Goal: Task Accomplishment & Management: Use online tool/utility

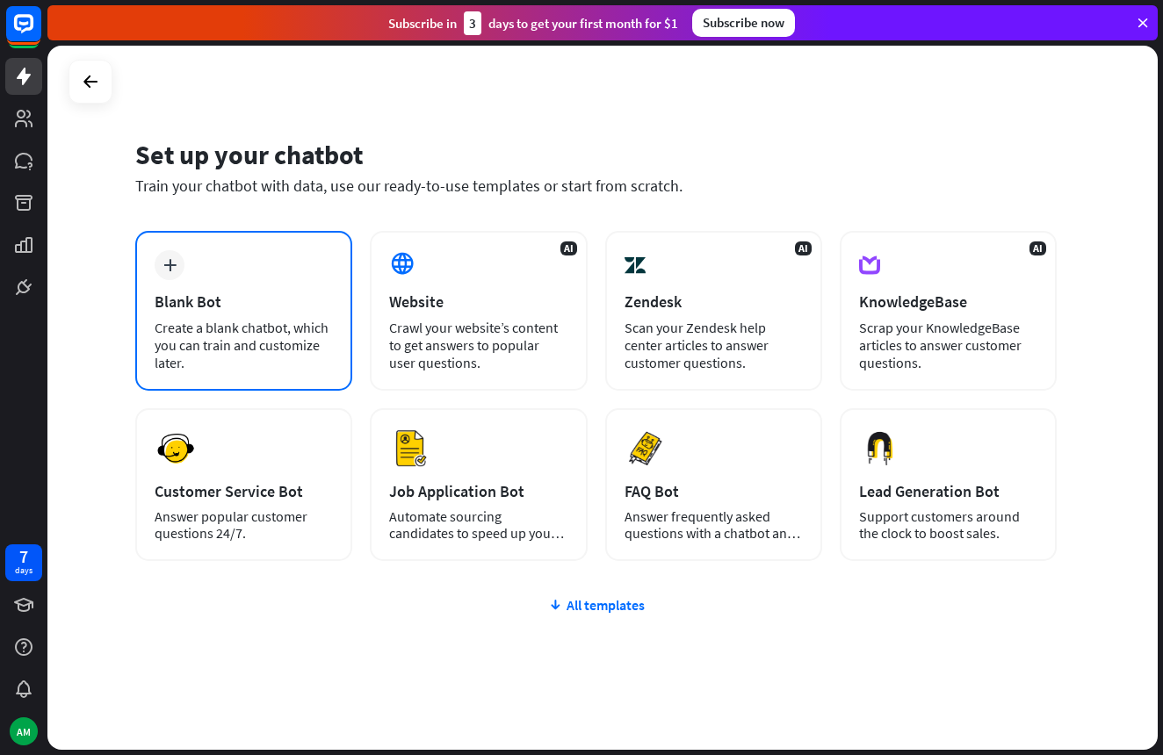
click at [170, 268] on icon "plus" at bounding box center [169, 265] width 13 height 12
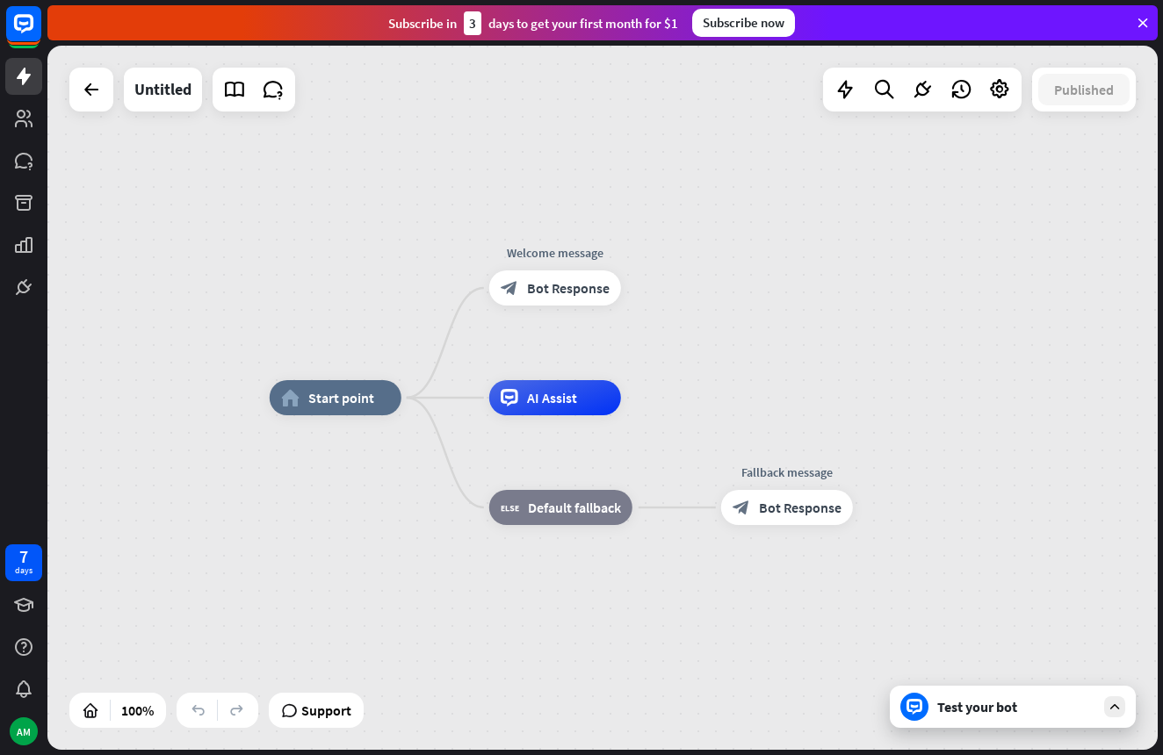
click at [941, 704] on div "Test your bot" at bounding box center [1016, 707] width 158 height 18
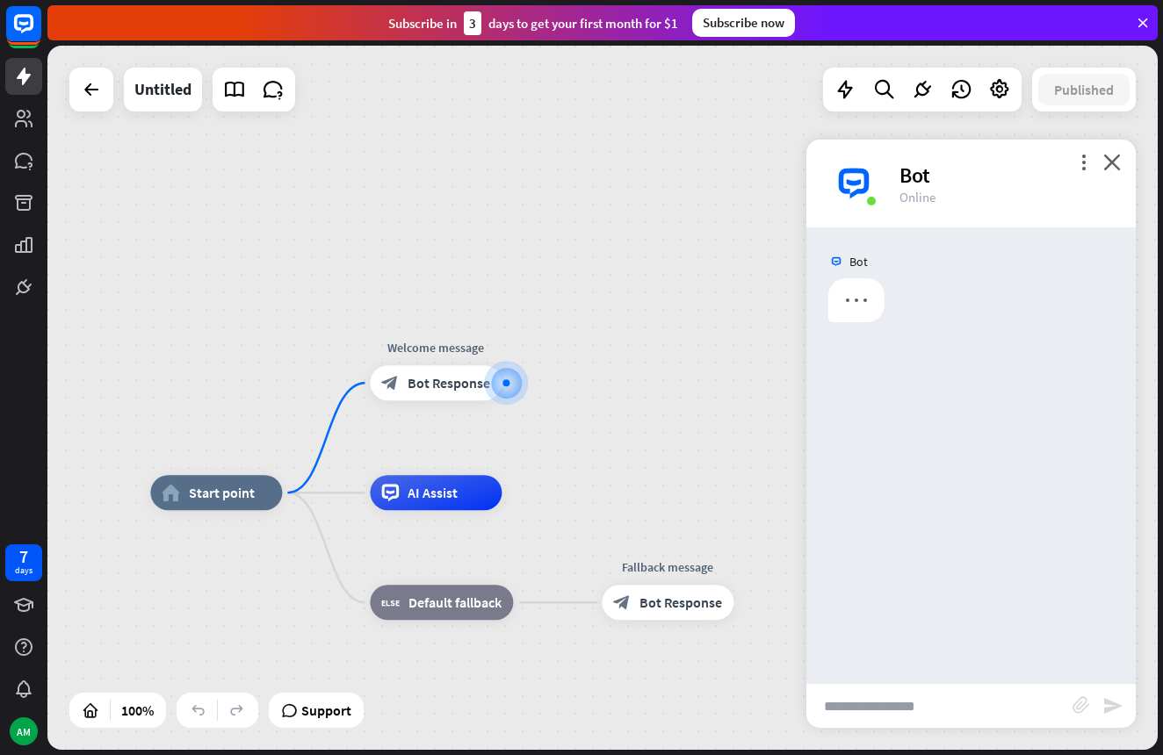
click at [892, 704] on input "text" at bounding box center [939, 706] width 266 height 44
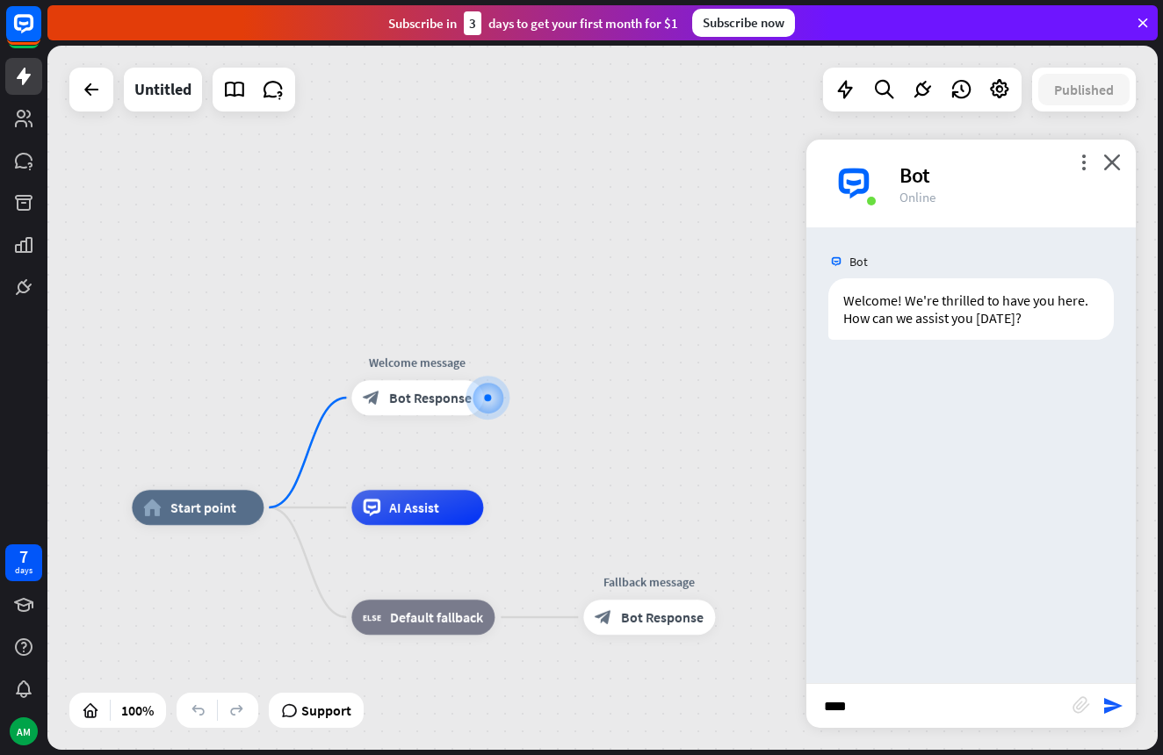
type input "*****"
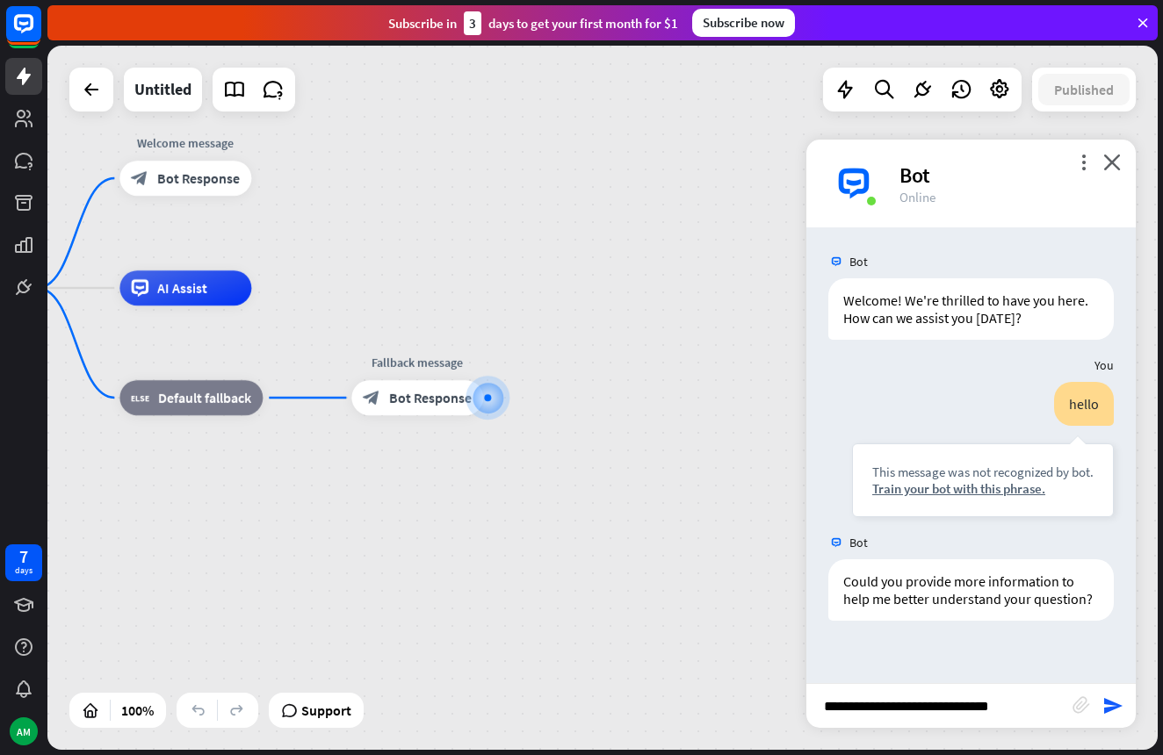
type input "**********"
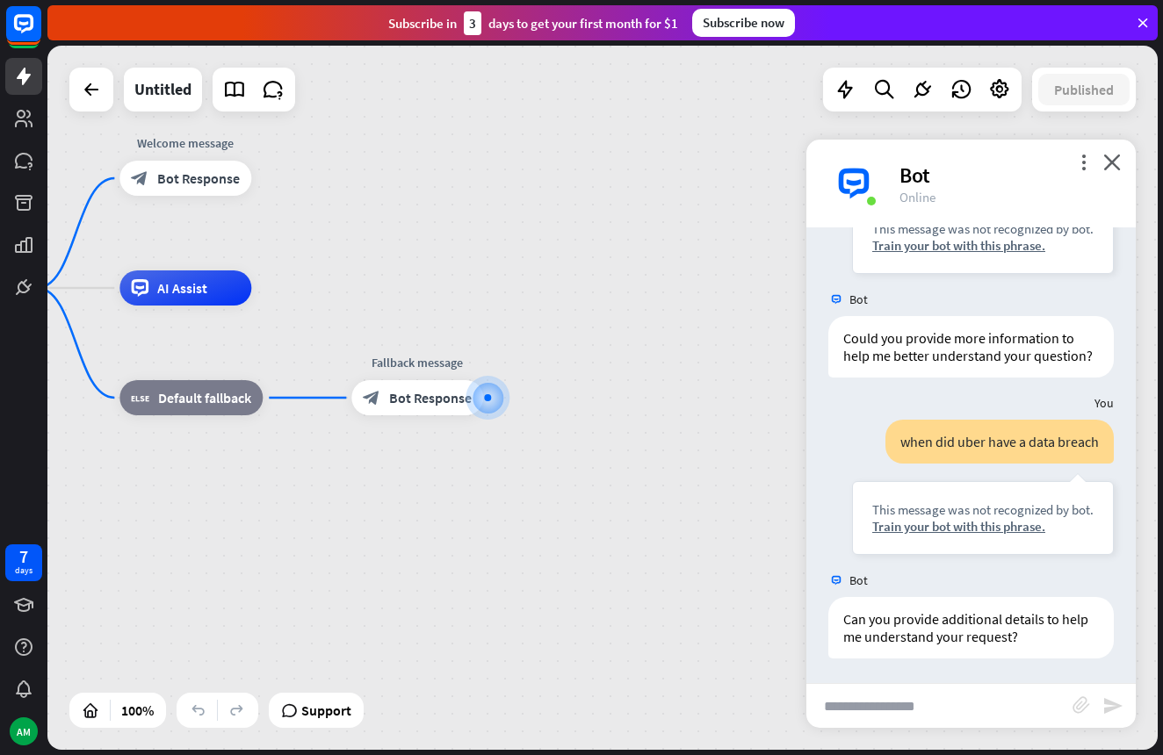
scroll to position [245, 0]
type input "*********"
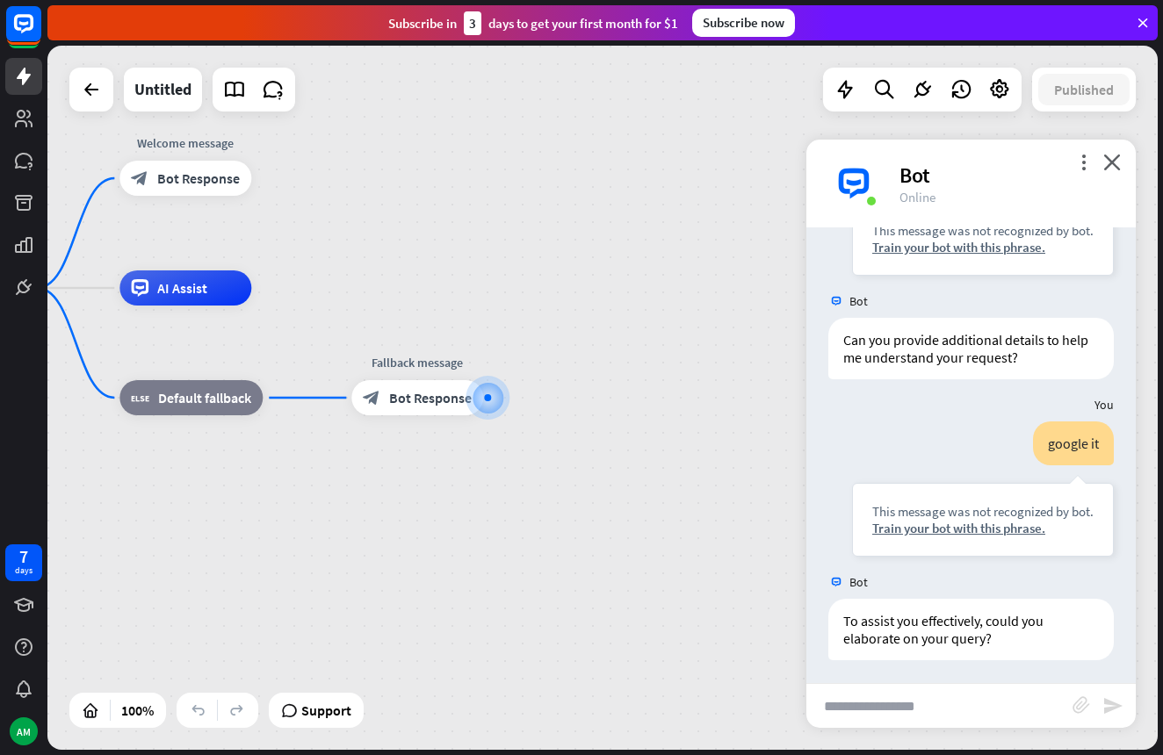
scroll to position [526, 0]
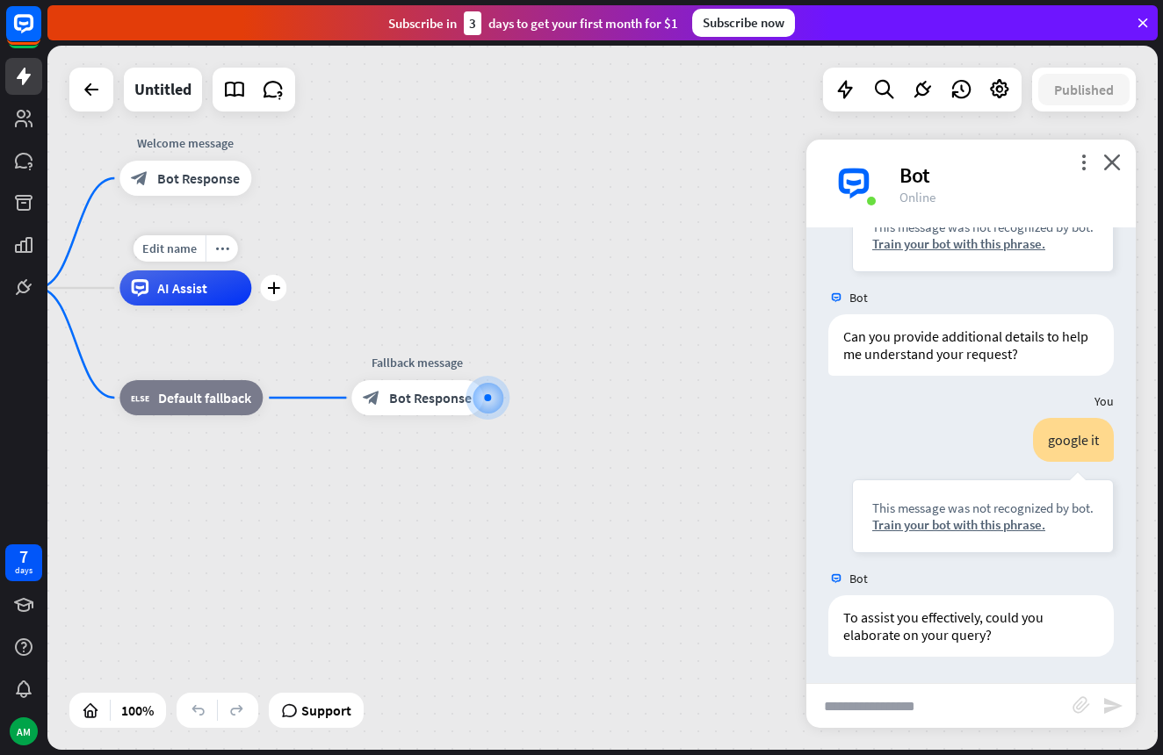
click at [183, 291] on span "AI Assist" at bounding box center [182, 288] width 50 height 18
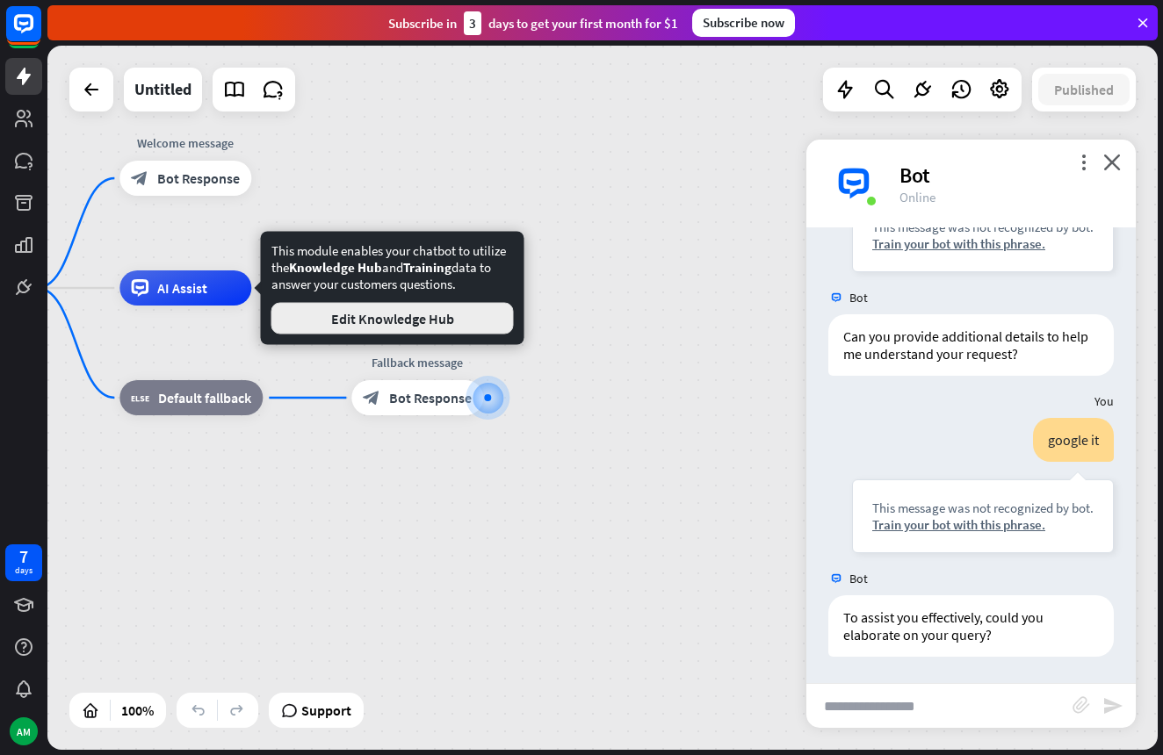
click at [428, 317] on button "Edit Knowledge Hub" at bounding box center [392, 319] width 242 height 32
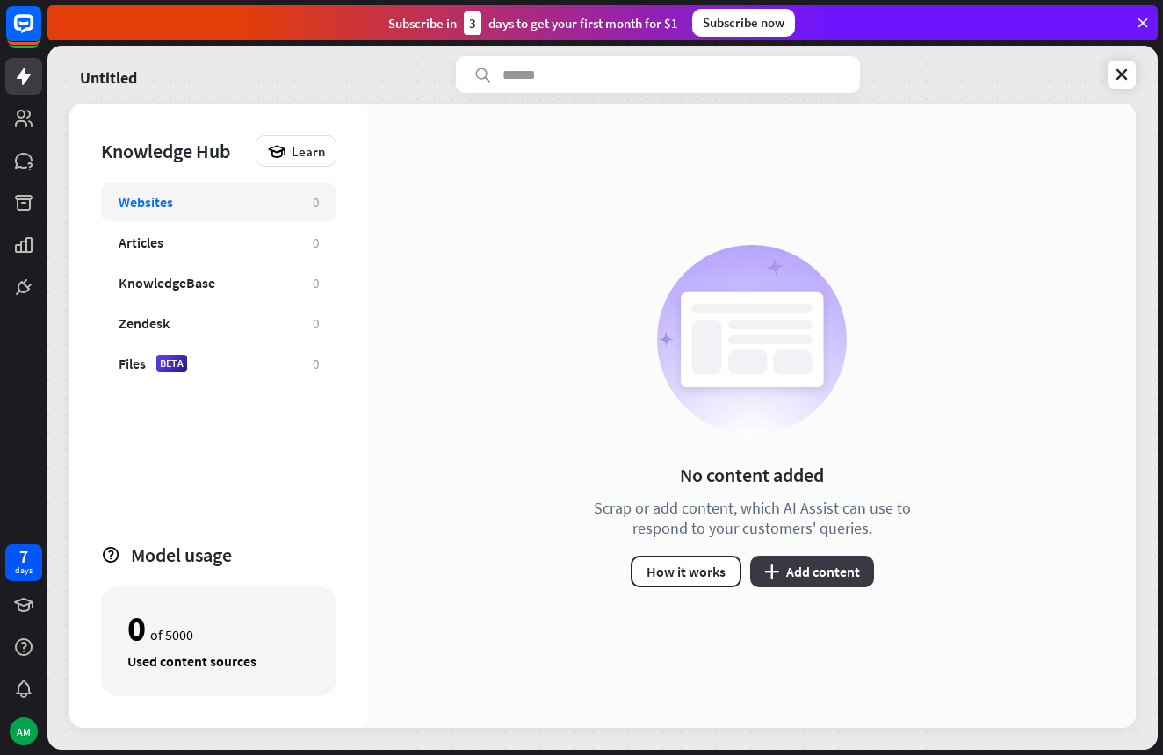
click at [818, 569] on button "plus Add content" at bounding box center [812, 572] width 124 height 32
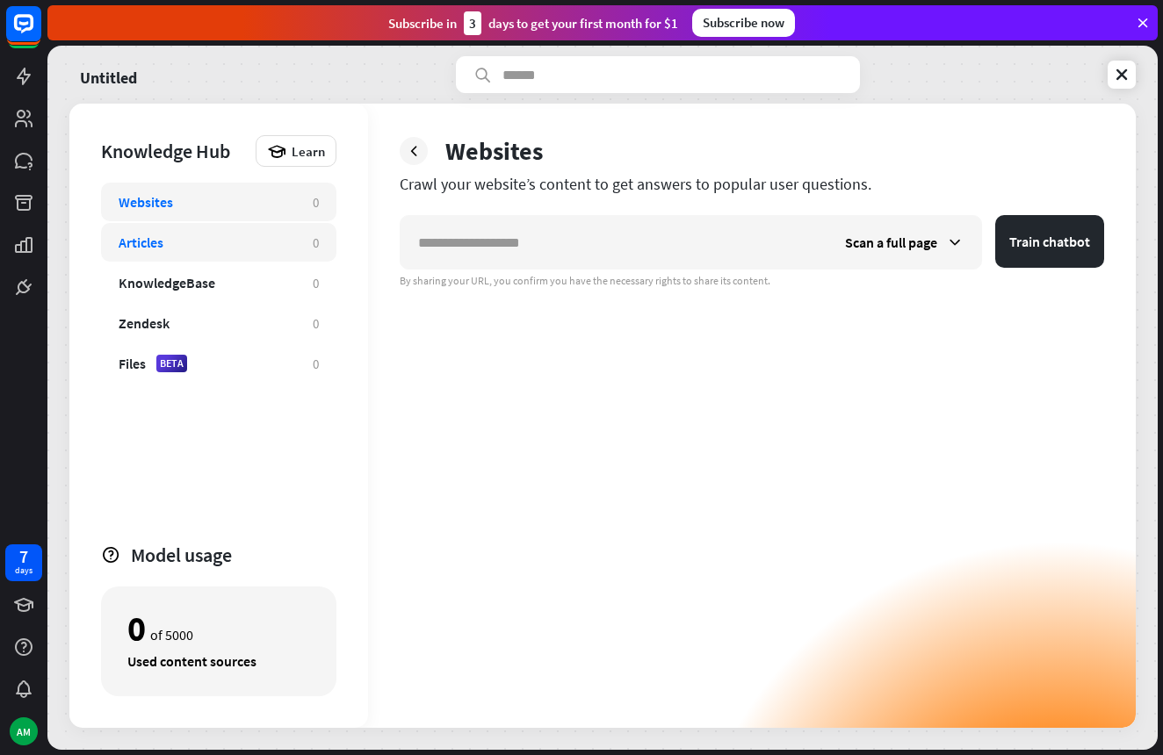
click at [210, 246] on div "Articles" at bounding box center [207, 243] width 177 height 18
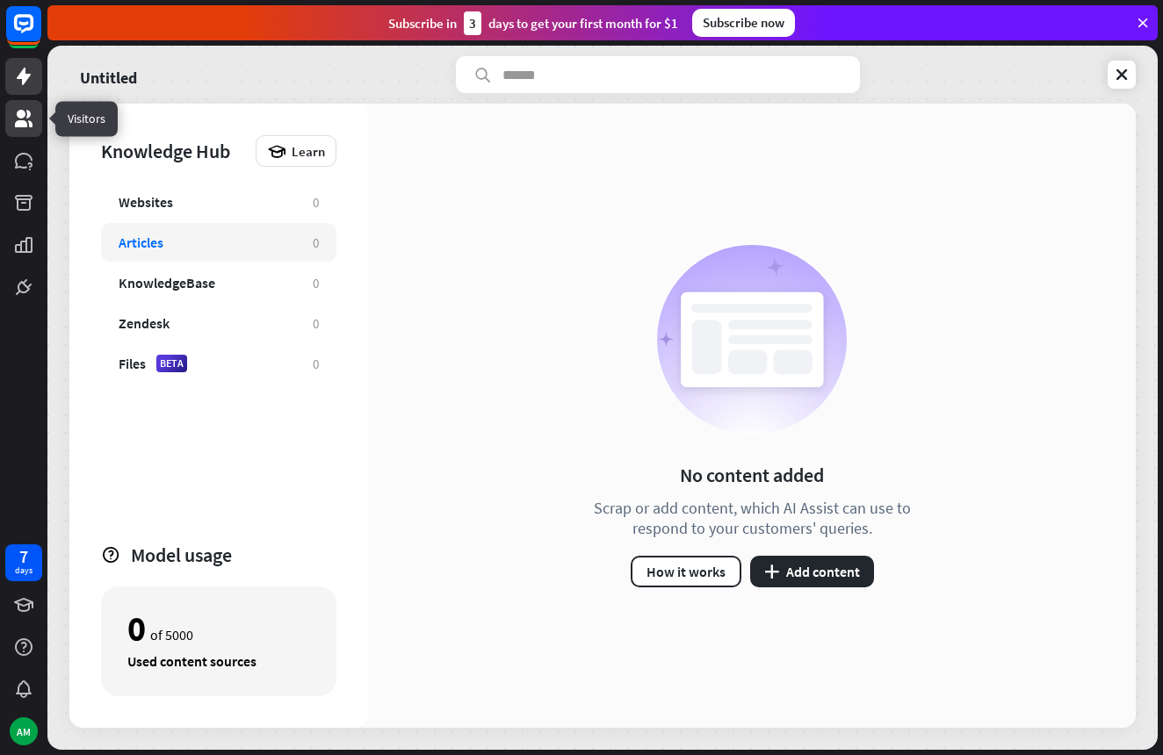
click at [15, 111] on icon at bounding box center [23, 118] width 21 height 21
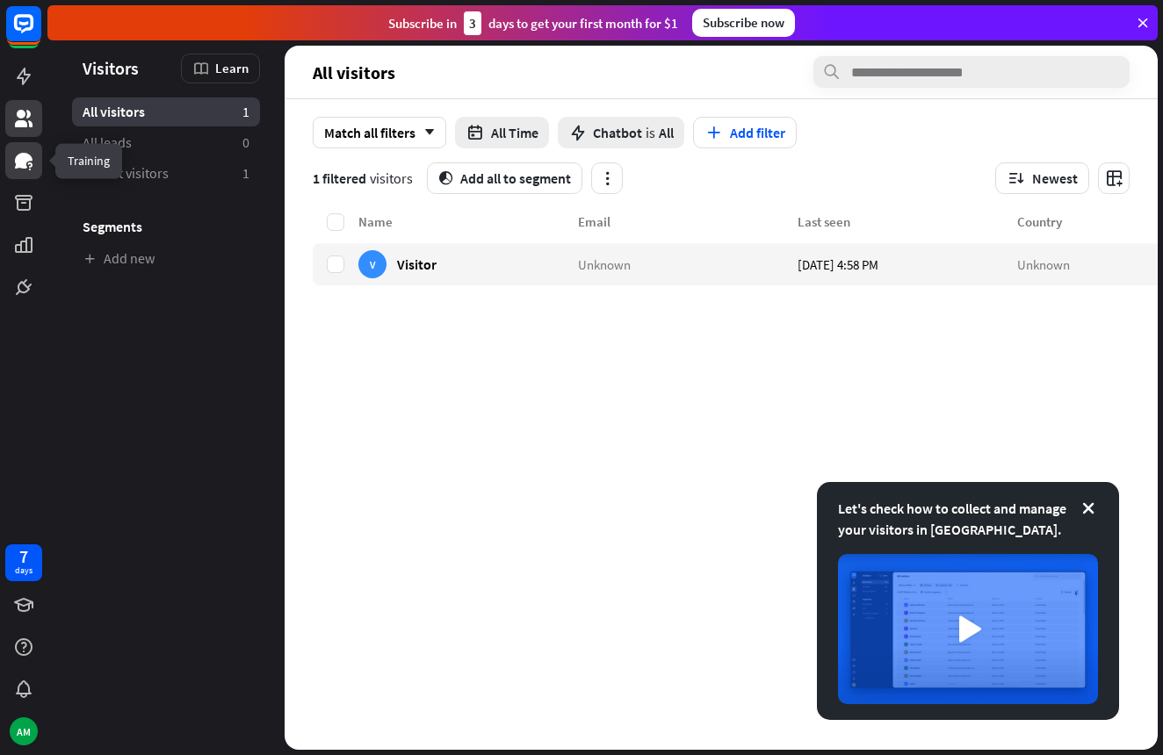
click at [18, 155] on icon at bounding box center [23, 160] width 21 height 21
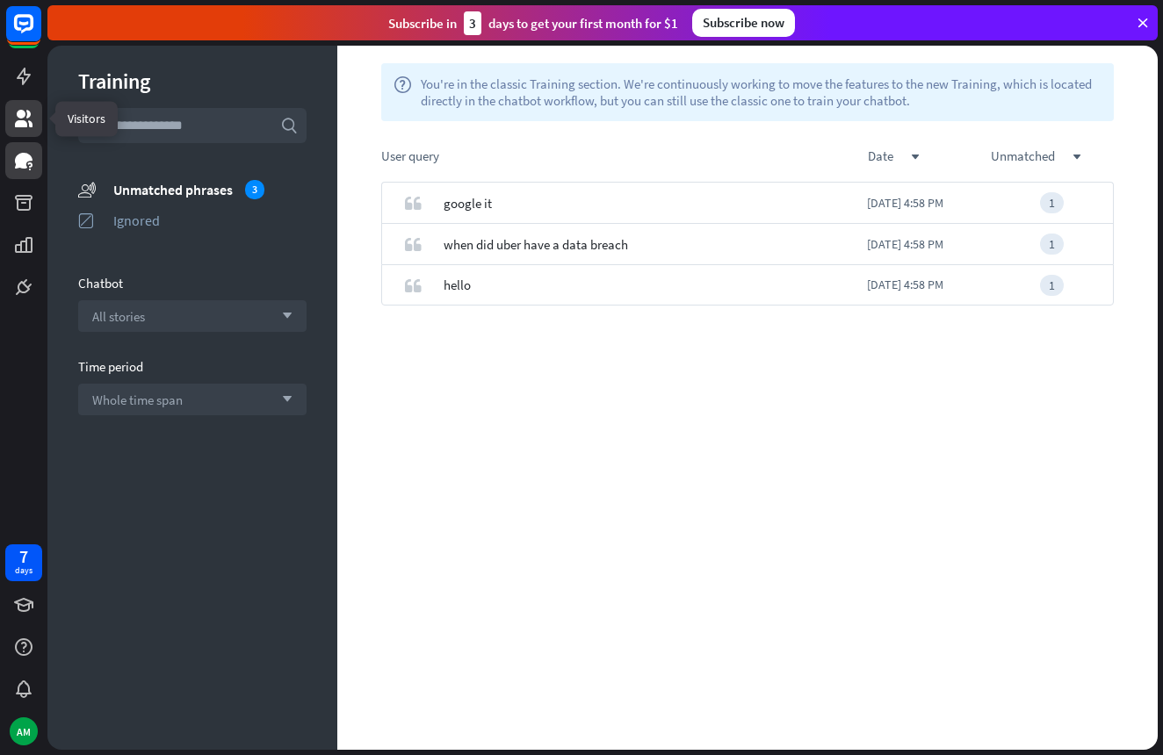
click at [23, 111] on icon at bounding box center [24, 119] width 18 height 18
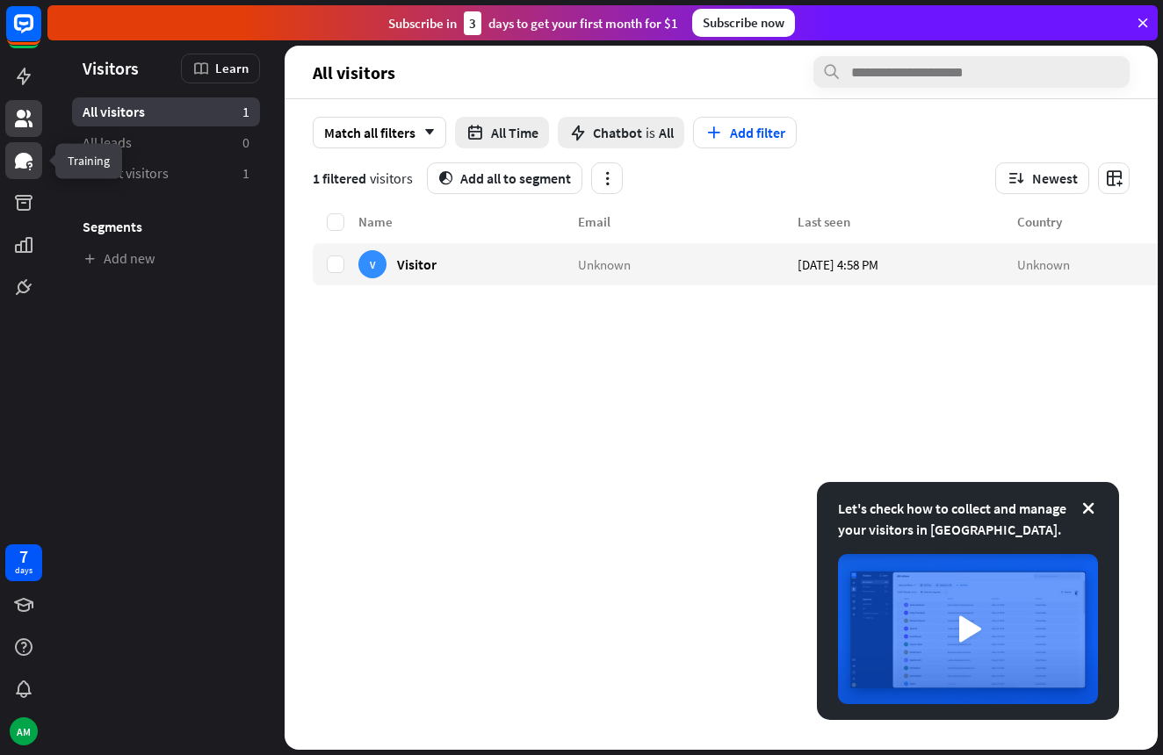
click at [17, 169] on icon at bounding box center [23, 160] width 21 height 21
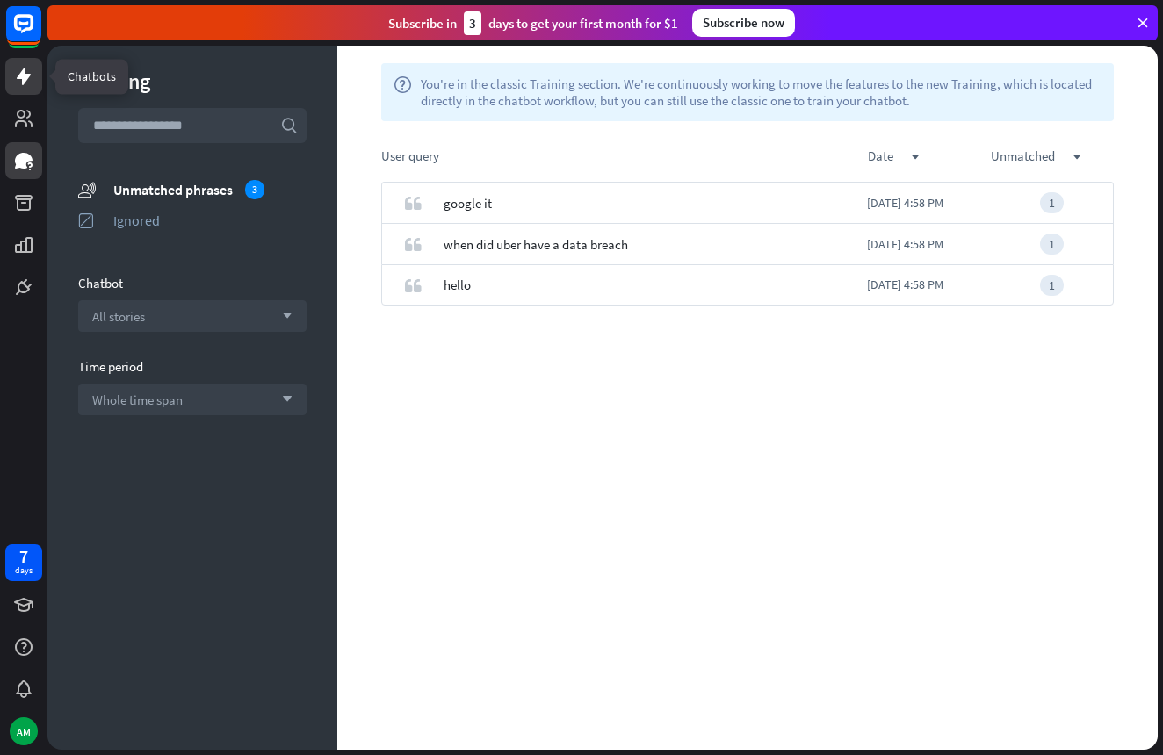
click at [17, 73] on icon at bounding box center [23, 76] width 21 height 21
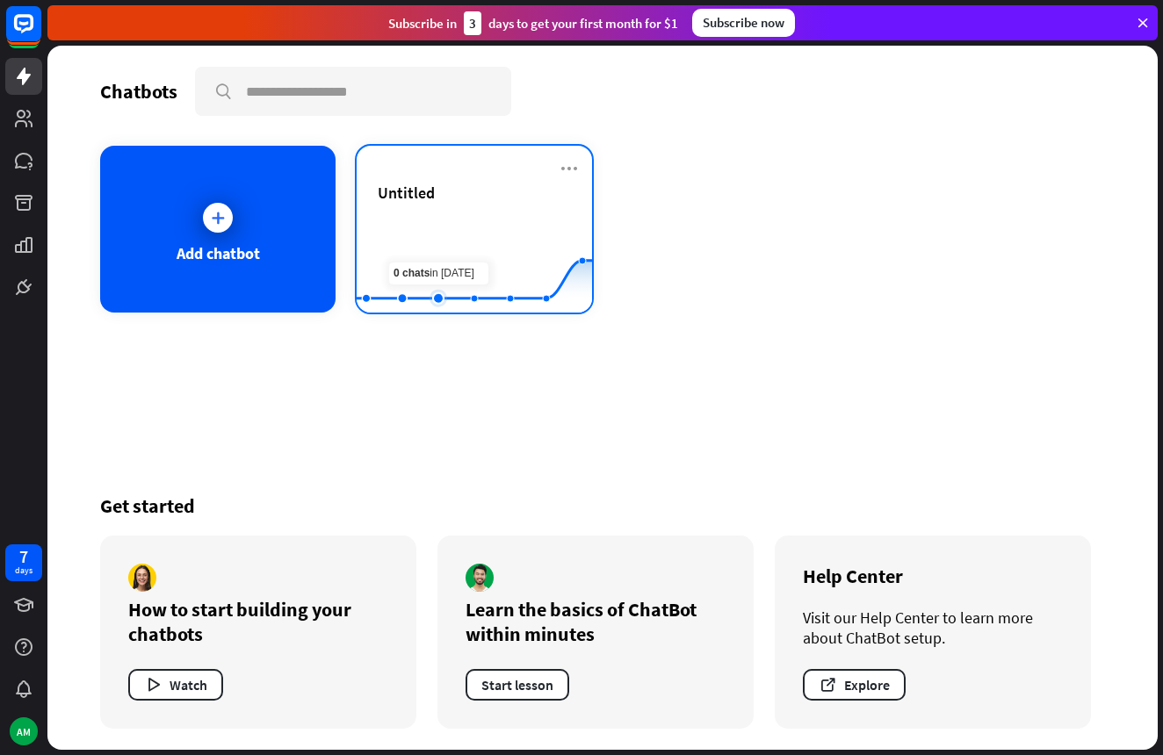
click at [425, 255] on rect at bounding box center [474, 269] width 235 height 110
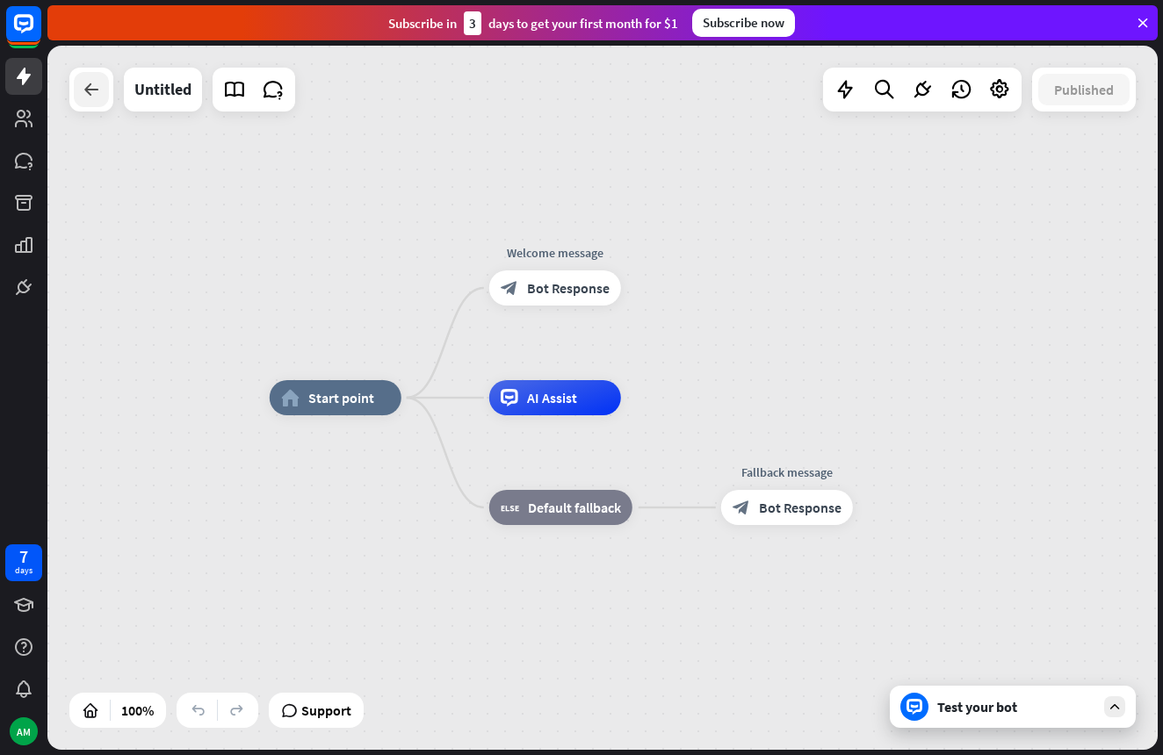
click at [90, 96] on icon at bounding box center [91, 89] width 21 height 21
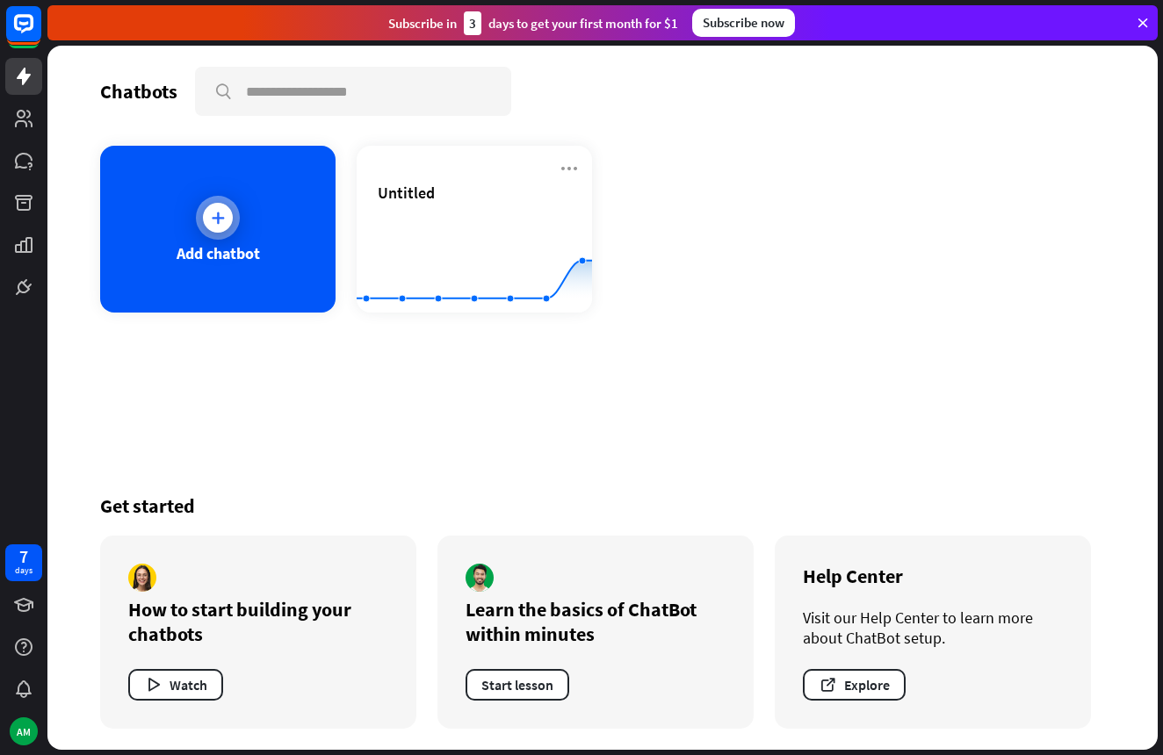
click at [231, 220] on div at bounding box center [218, 218] width 30 height 30
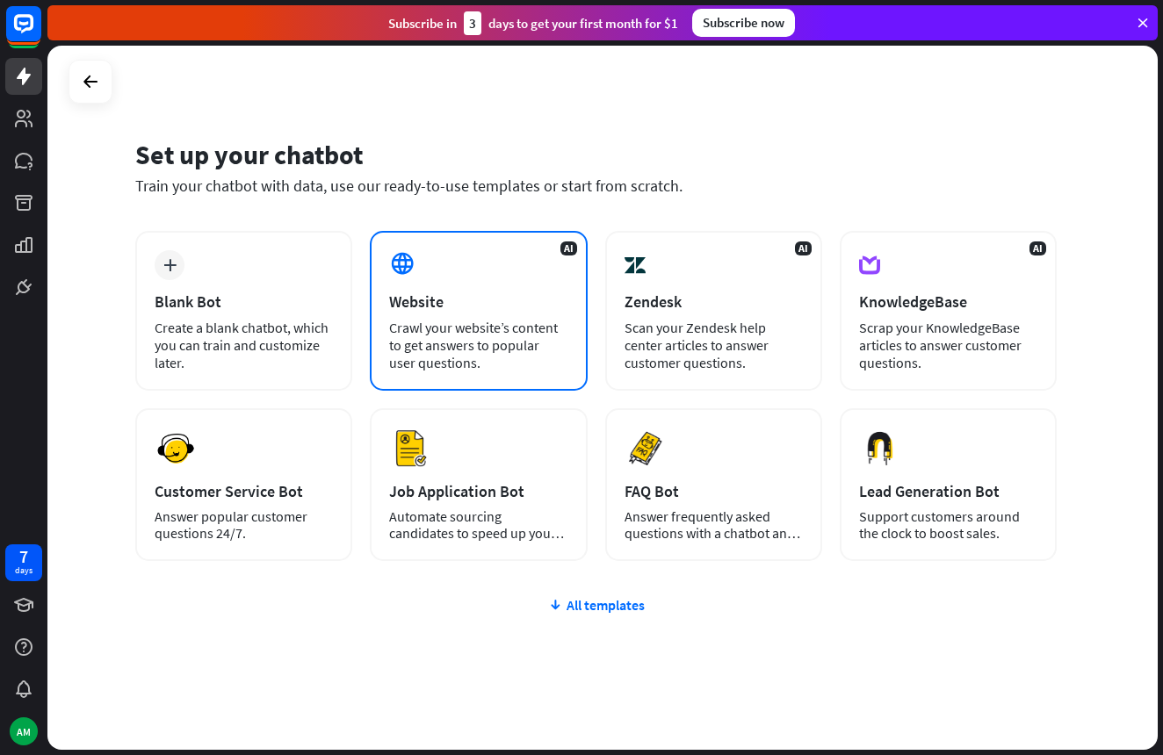
click at [471, 321] on div "Crawl your website’s content to get answers to popular user questions." at bounding box center [478, 345] width 178 height 53
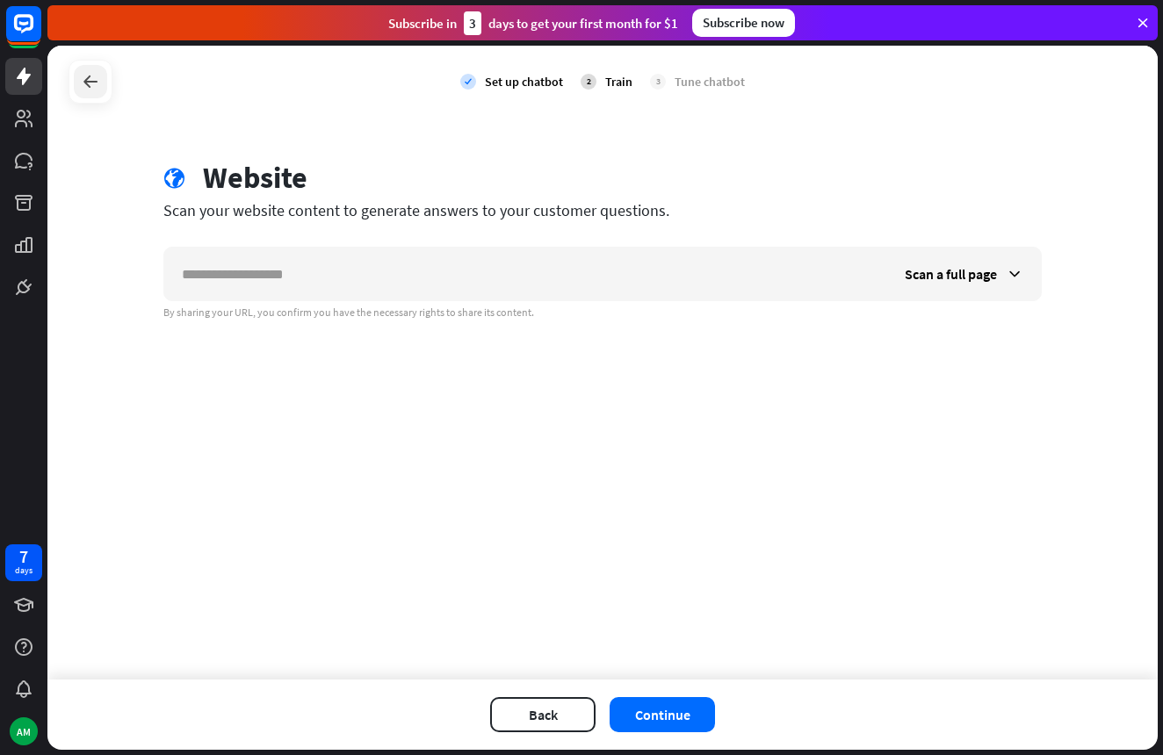
click at [75, 83] on div at bounding box center [90, 81] width 33 height 33
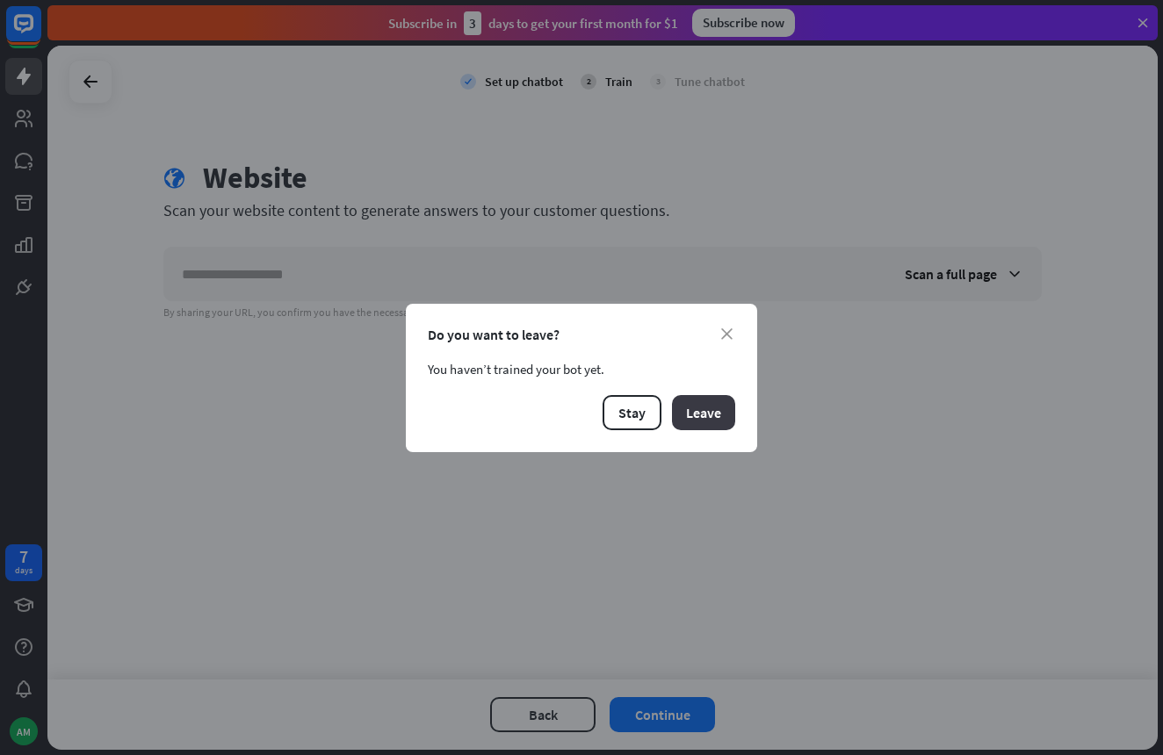
click at [712, 420] on button "Leave" at bounding box center [703, 412] width 63 height 35
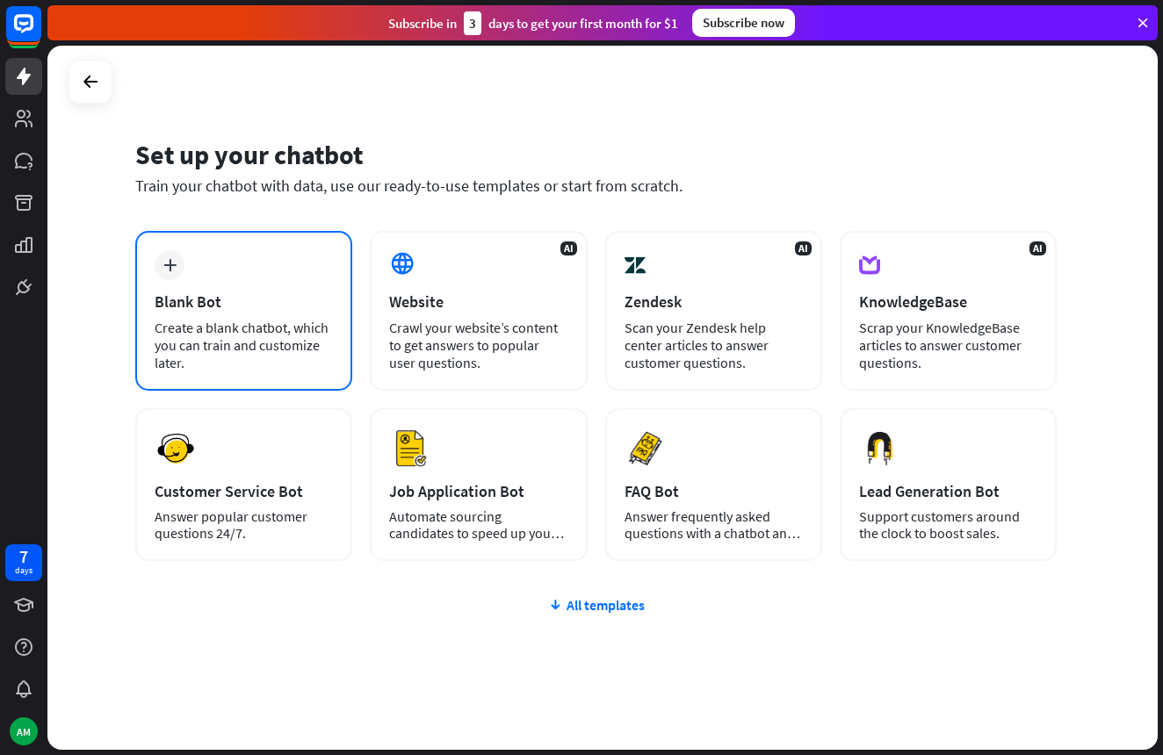
click at [235, 302] on div "Blank Bot" at bounding box center [244, 302] width 178 height 20
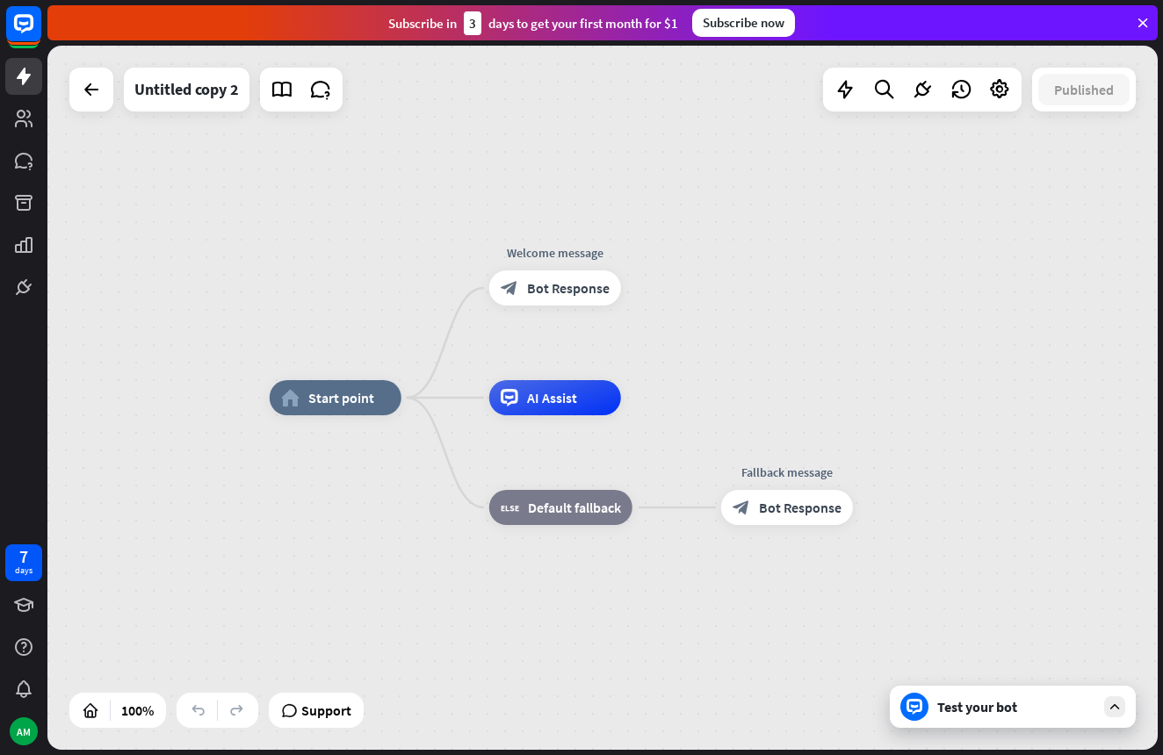
click at [964, 705] on div "Test your bot" at bounding box center [1016, 707] width 158 height 18
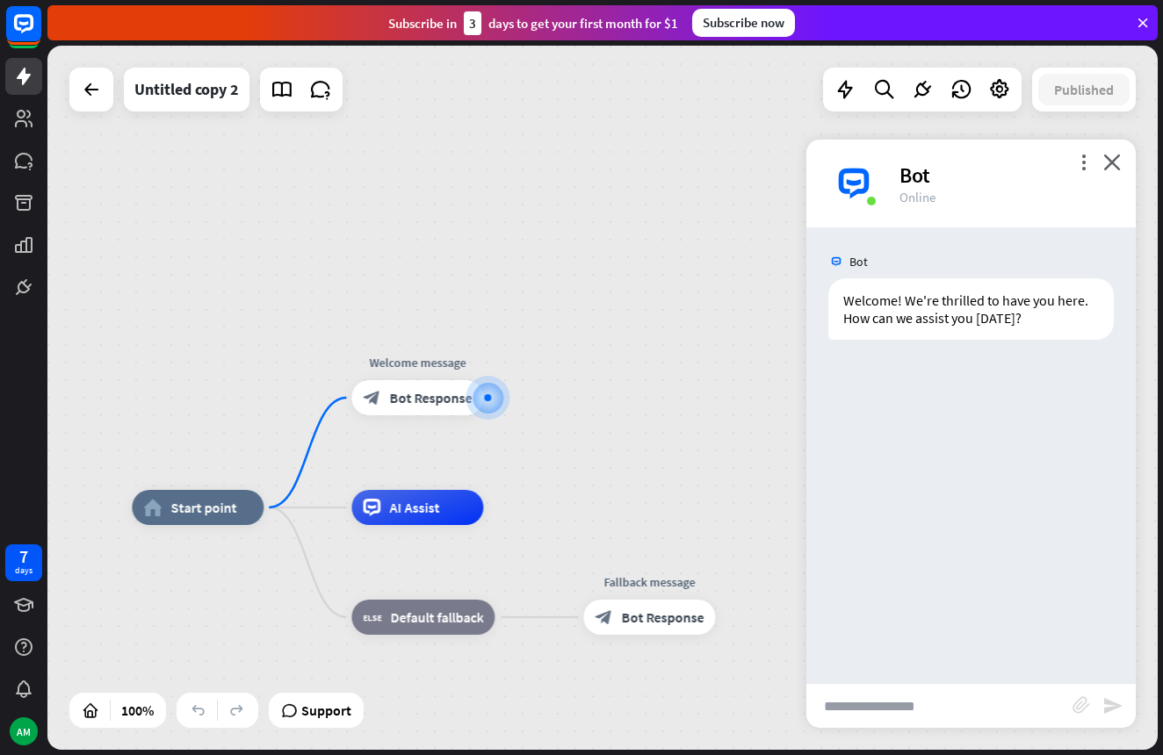
click at [851, 714] on input "text" at bounding box center [939, 706] width 266 height 44
type input "**********"
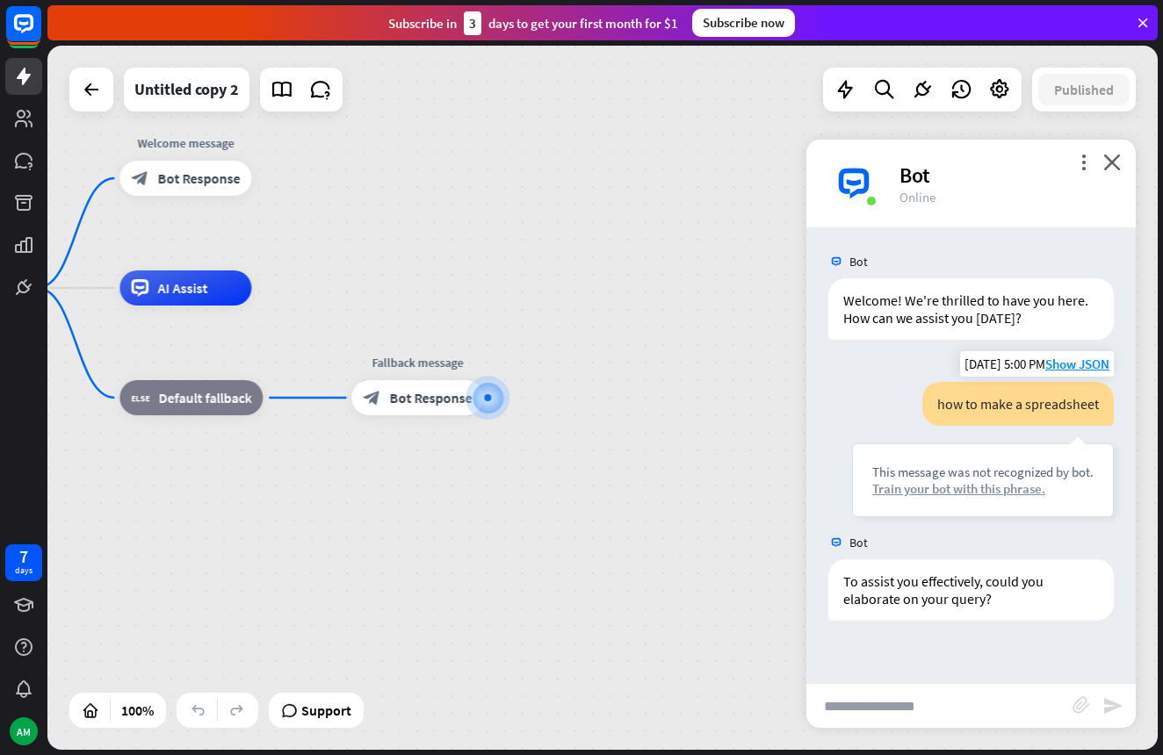
click at [1002, 484] on div "Train your bot with this phrase." at bounding box center [982, 488] width 221 height 17
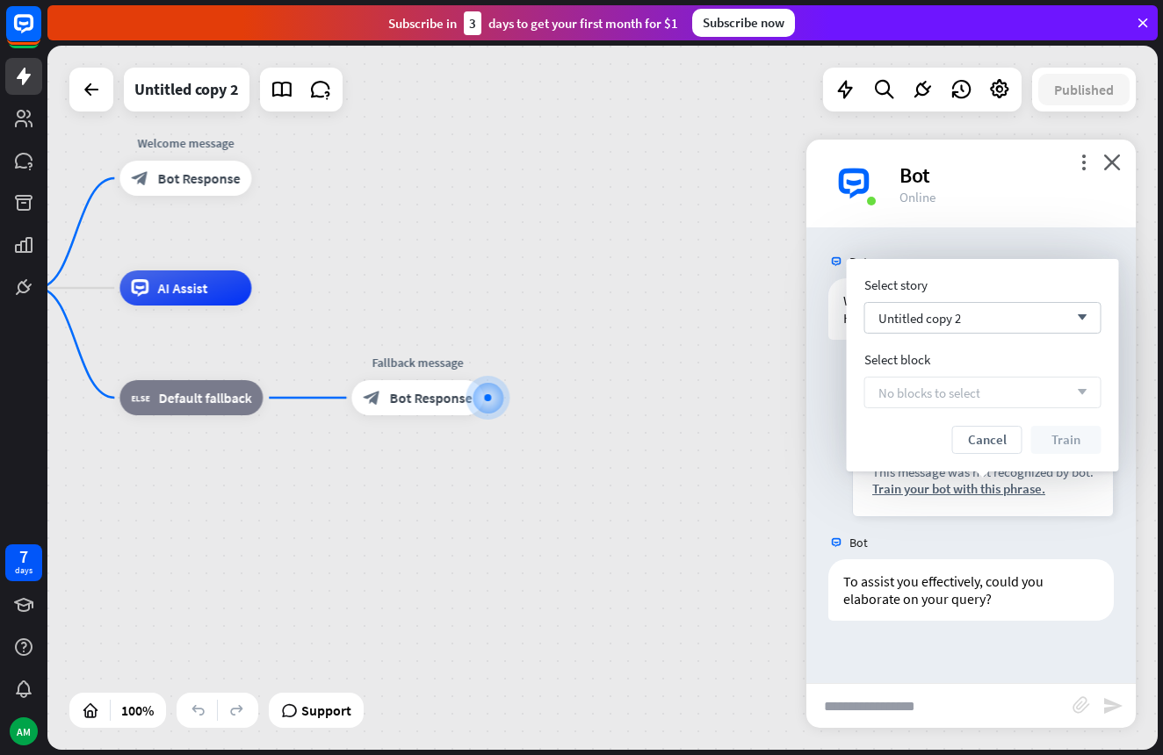
click at [1064, 391] on div "No blocks to select arrow_down" at bounding box center [982, 393] width 237 height 32
click at [1085, 313] on icon "arrow_down" at bounding box center [1077, 318] width 19 height 11
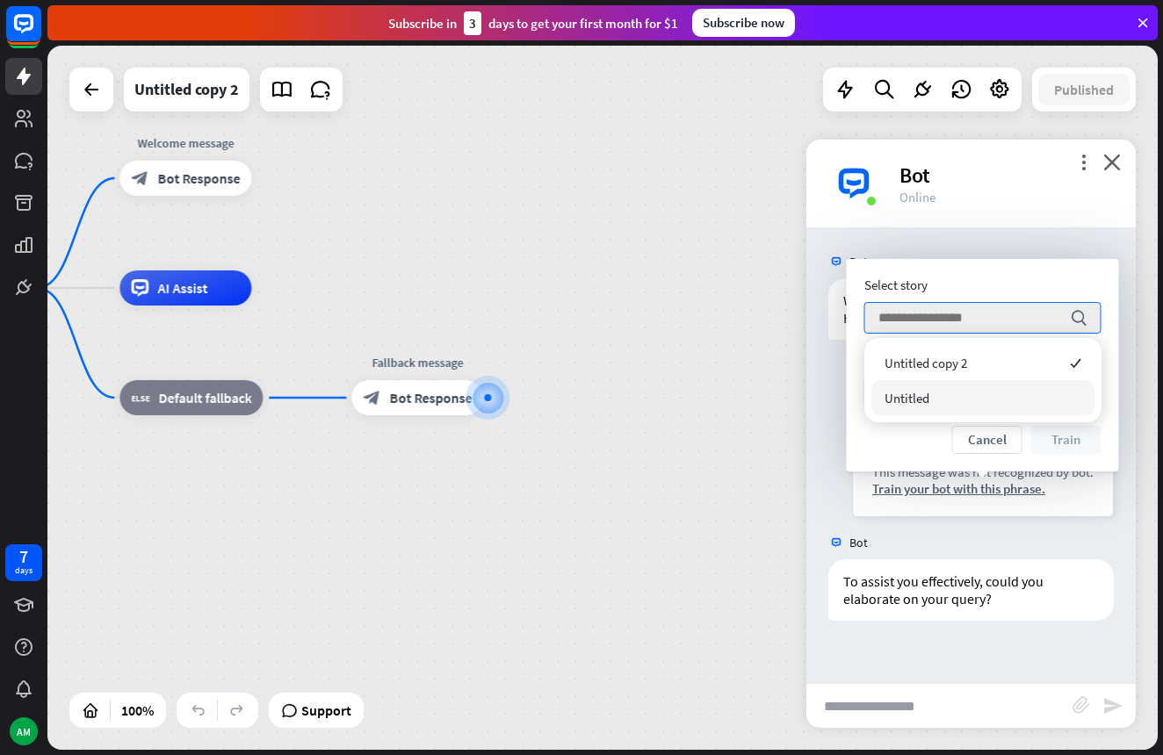
click at [963, 402] on div "Untitled" at bounding box center [982, 397] width 223 height 35
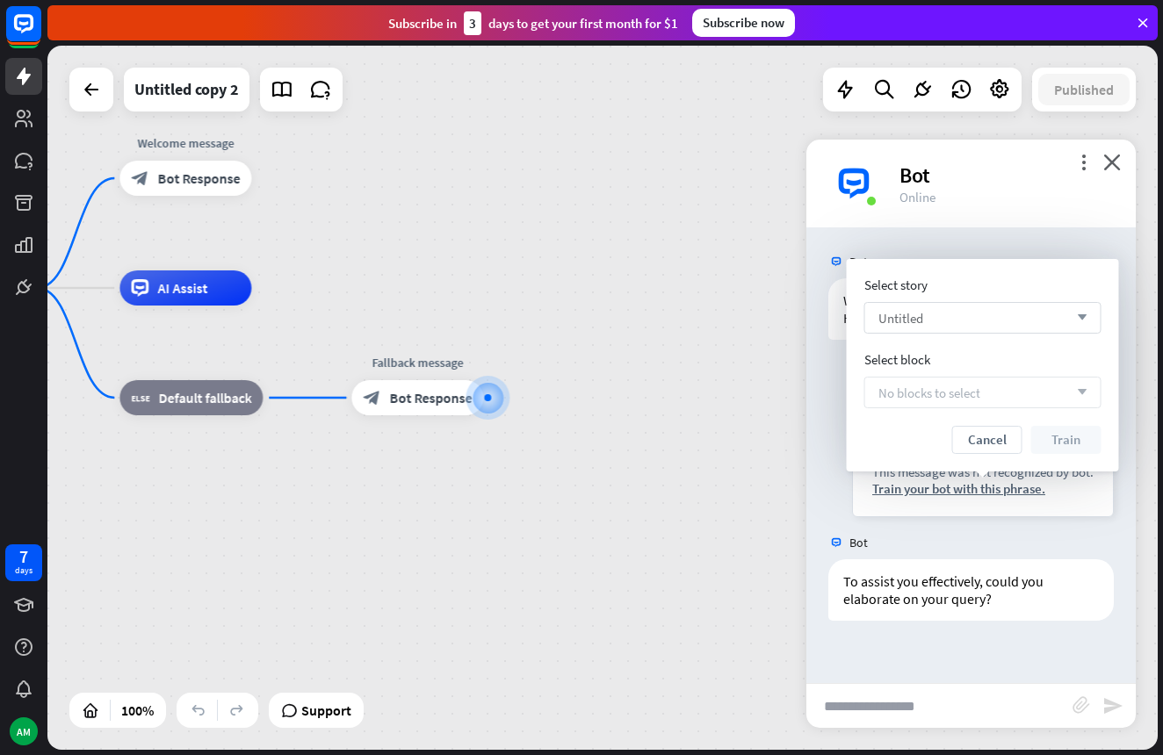
click at [1014, 305] on div "Untitled arrow_down" at bounding box center [982, 318] width 237 height 32
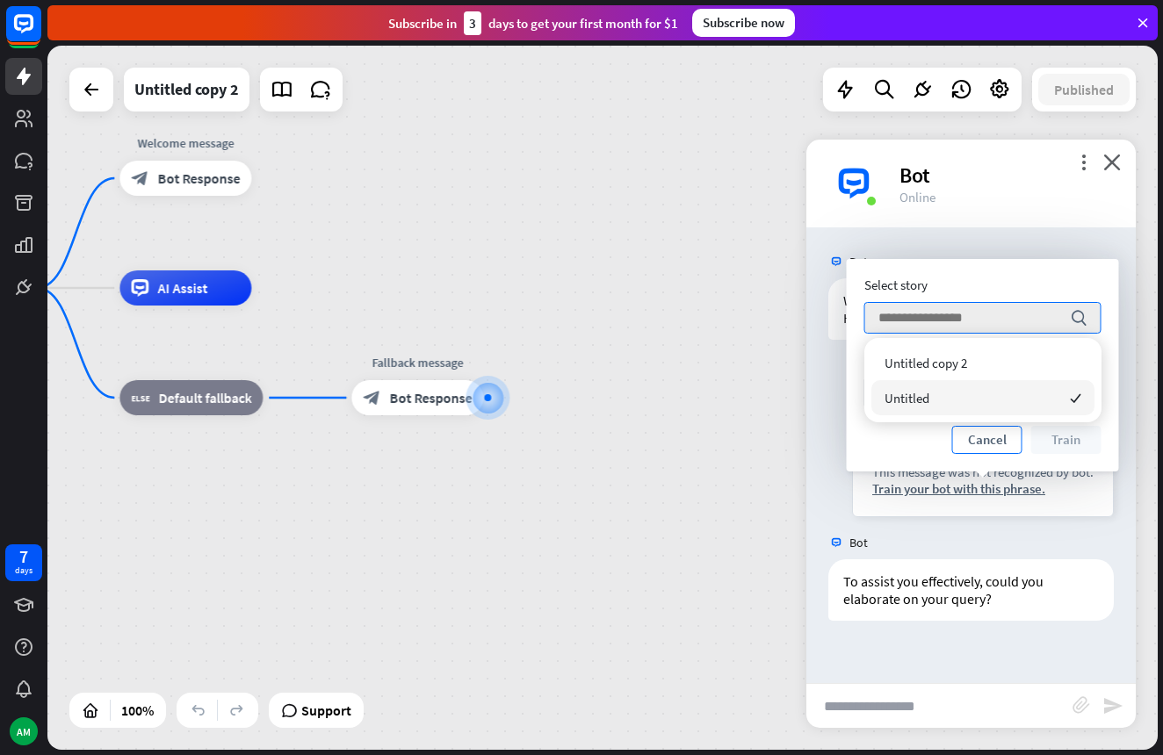
click at [985, 437] on button "Cancel" at bounding box center [987, 440] width 70 height 28
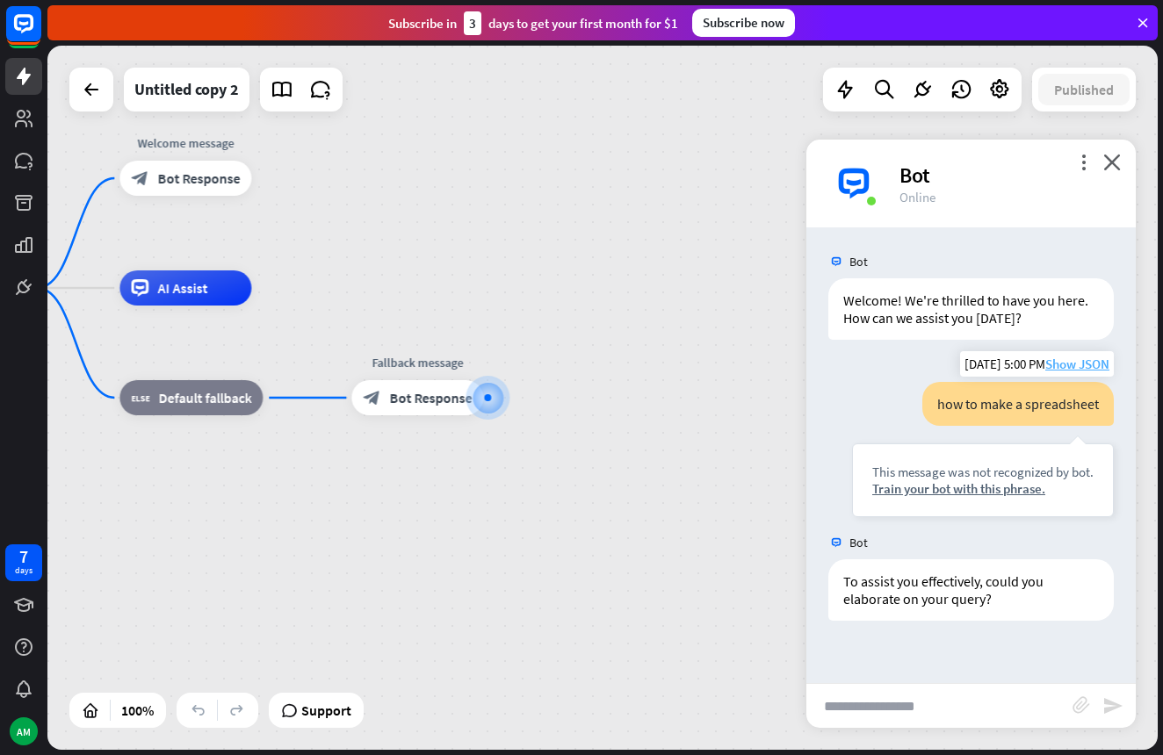
click at [1092, 362] on span "Show JSON" at bounding box center [1077, 364] width 64 height 17
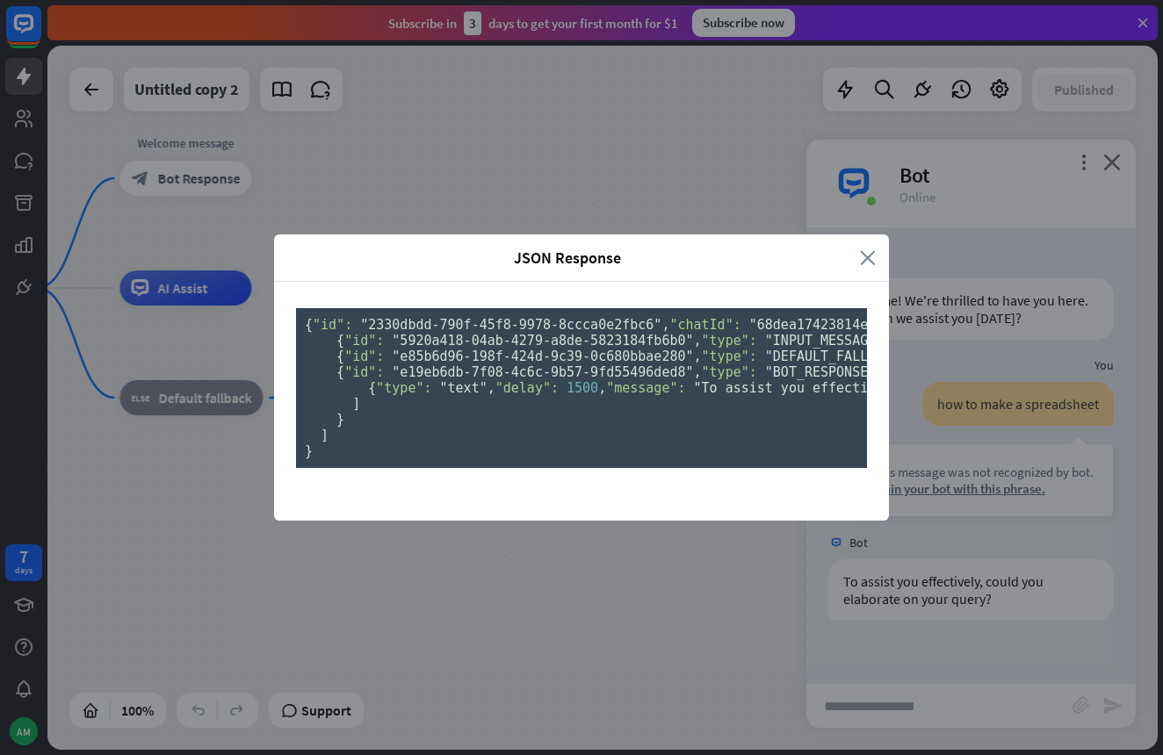
click at [868, 248] on icon "close" at bounding box center [868, 258] width 16 height 20
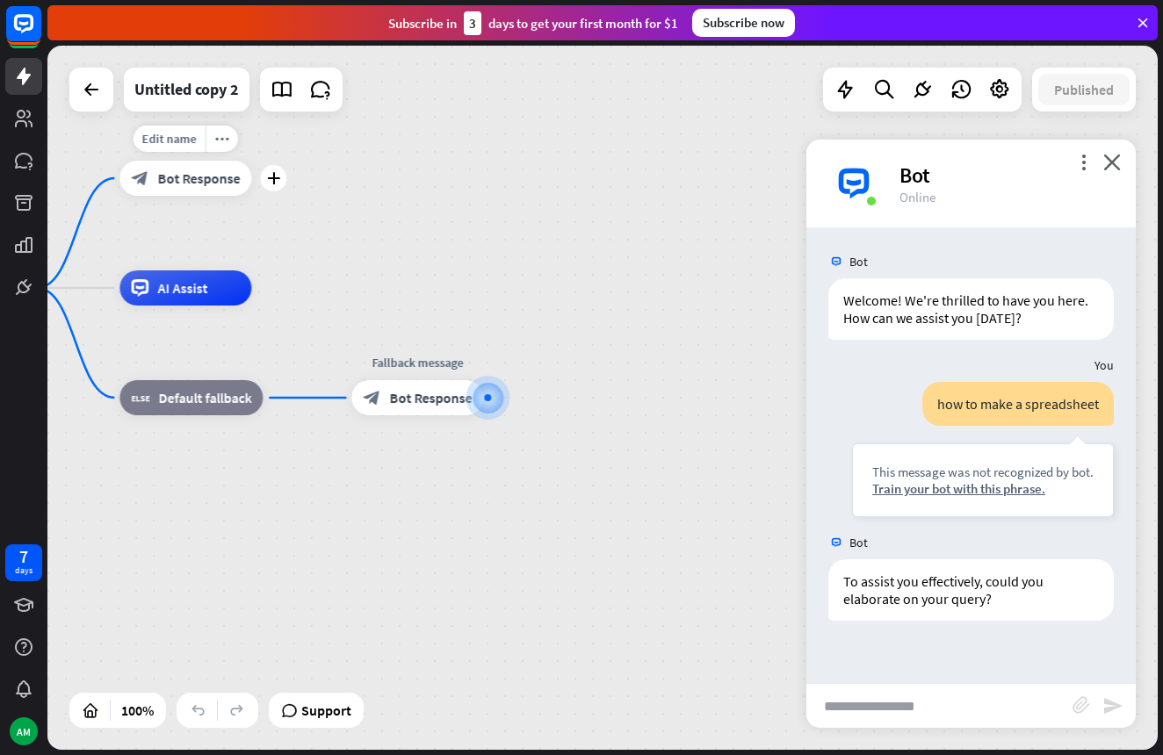
click at [176, 170] on span "Bot Response" at bounding box center [198, 179] width 83 height 18
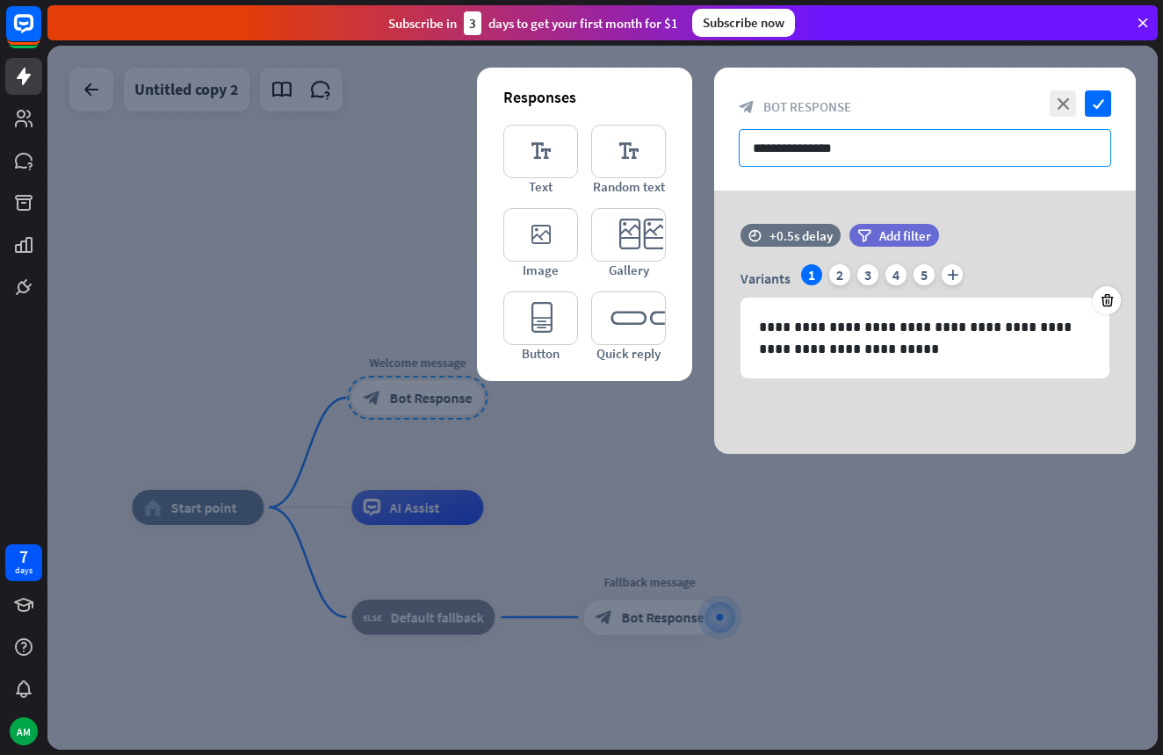
click at [890, 155] on input "**********" at bounding box center [925, 148] width 372 height 38
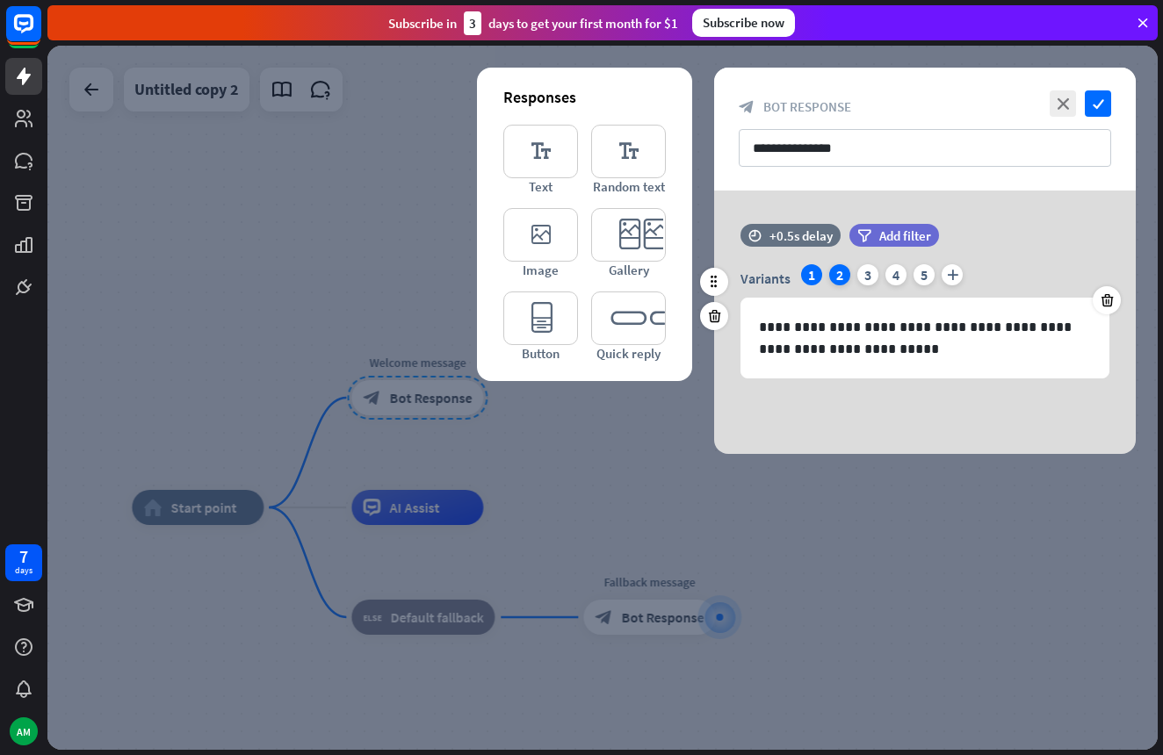
click at [834, 276] on div "2" at bounding box center [839, 274] width 21 height 21
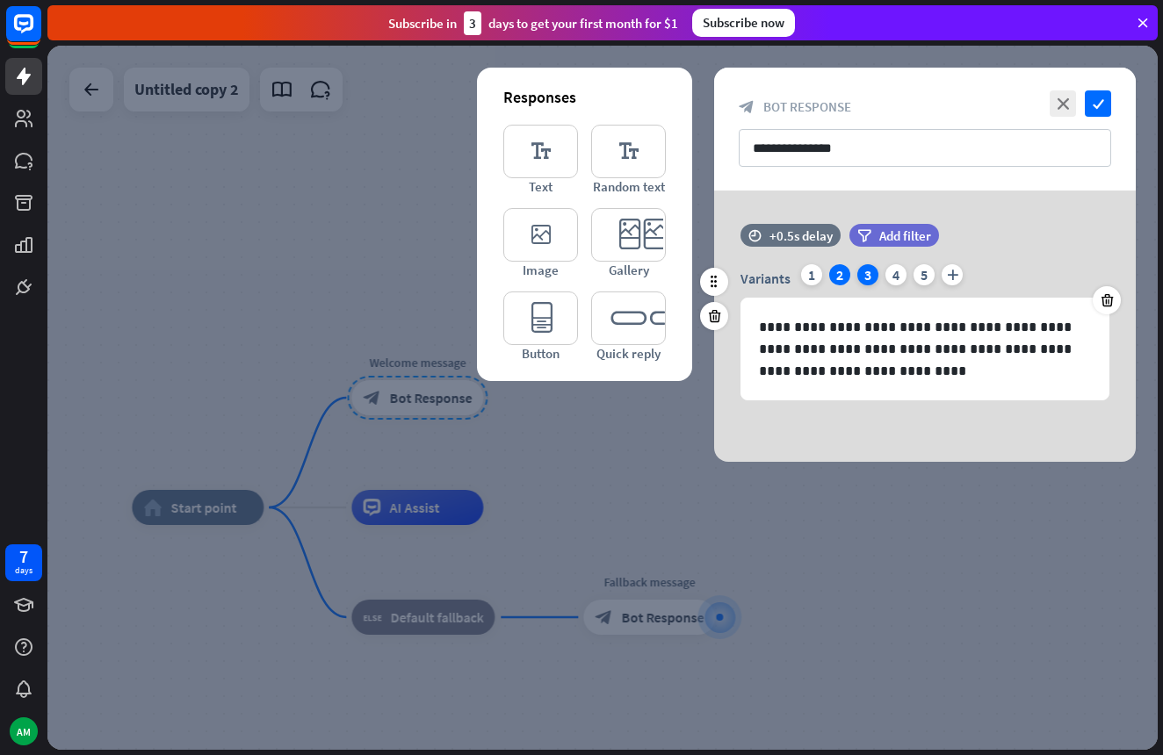
click at [870, 271] on div "3" at bounding box center [867, 274] width 21 height 21
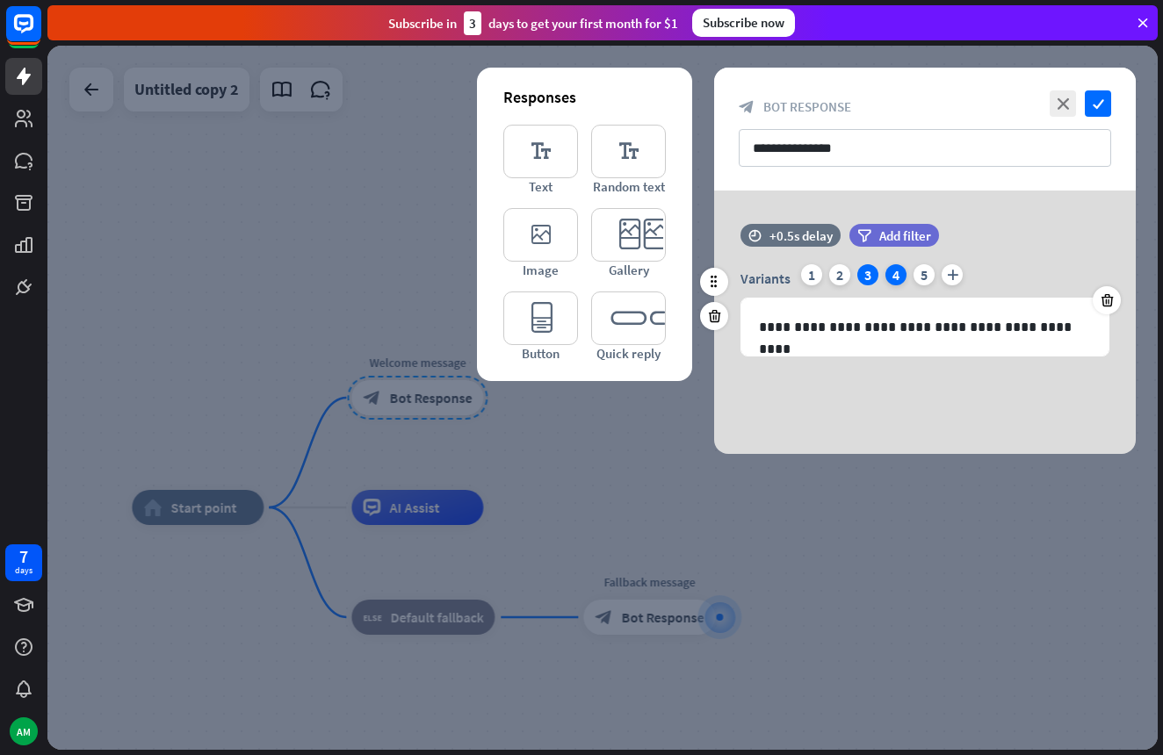
click at [893, 271] on div "4" at bounding box center [895, 274] width 21 height 21
click at [840, 281] on div "2" at bounding box center [839, 274] width 21 height 21
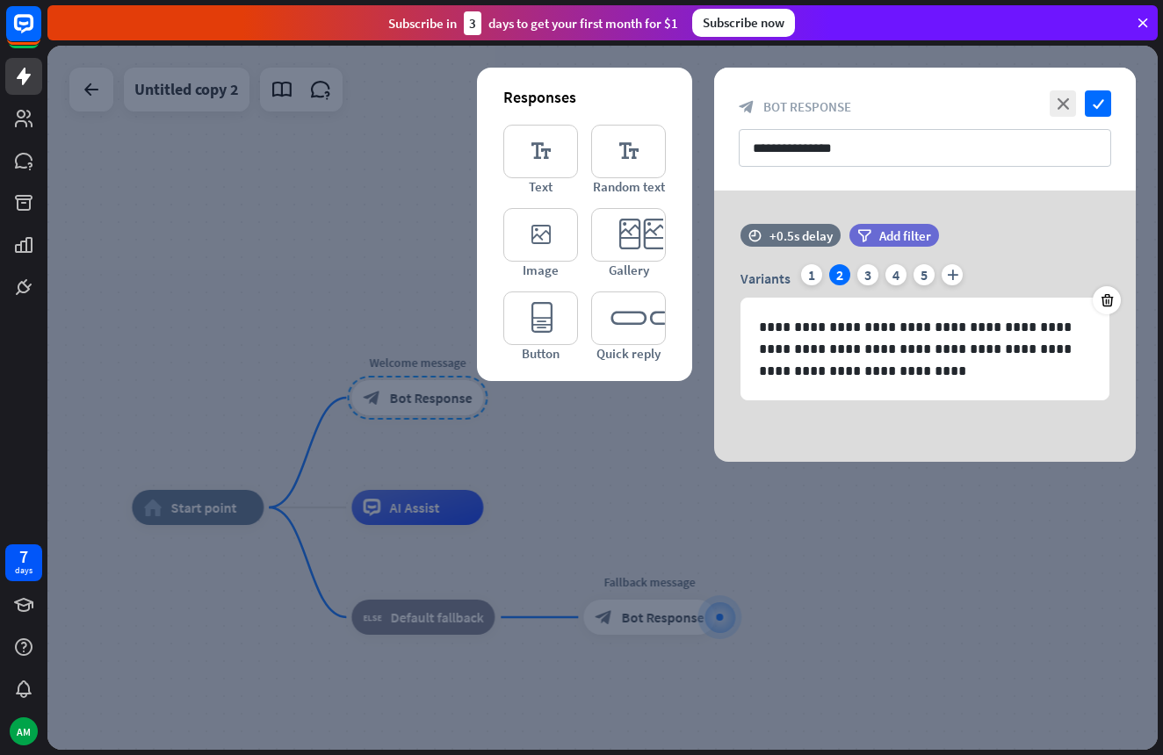
click at [877, 529] on div at bounding box center [602, 398] width 1110 height 704
